Goal: Task Accomplishment & Management: Use online tool/utility

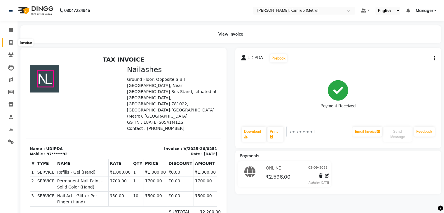
click at [10, 42] on icon at bounding box center [10, 42] width 3 height 4
select select "7190"
select select "service"
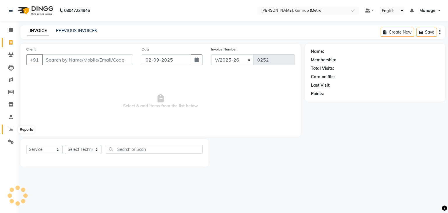
click at [10, 128] on icon at bounding box center [11, 129] width 4 height 4
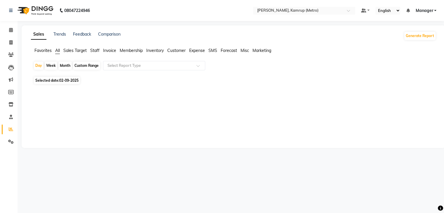
click at [64, 64] on div "Month" at bounding box center [64, 66] width 13 height 8
select select "9"
select select "2025"
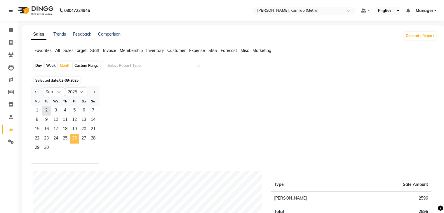
click at [78, 134] on span "26" at bounding box center [74, 138] width 9 height 9
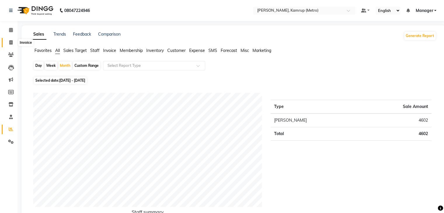
click at [13, 44] on span at bounding box center [11, 42] width 10 height 7
select select "service"
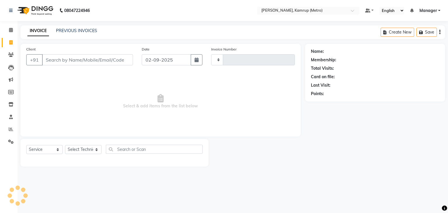
type input "0252"
select select "7190"
